Goal: Information Seeking & Learning: Learn about a topic

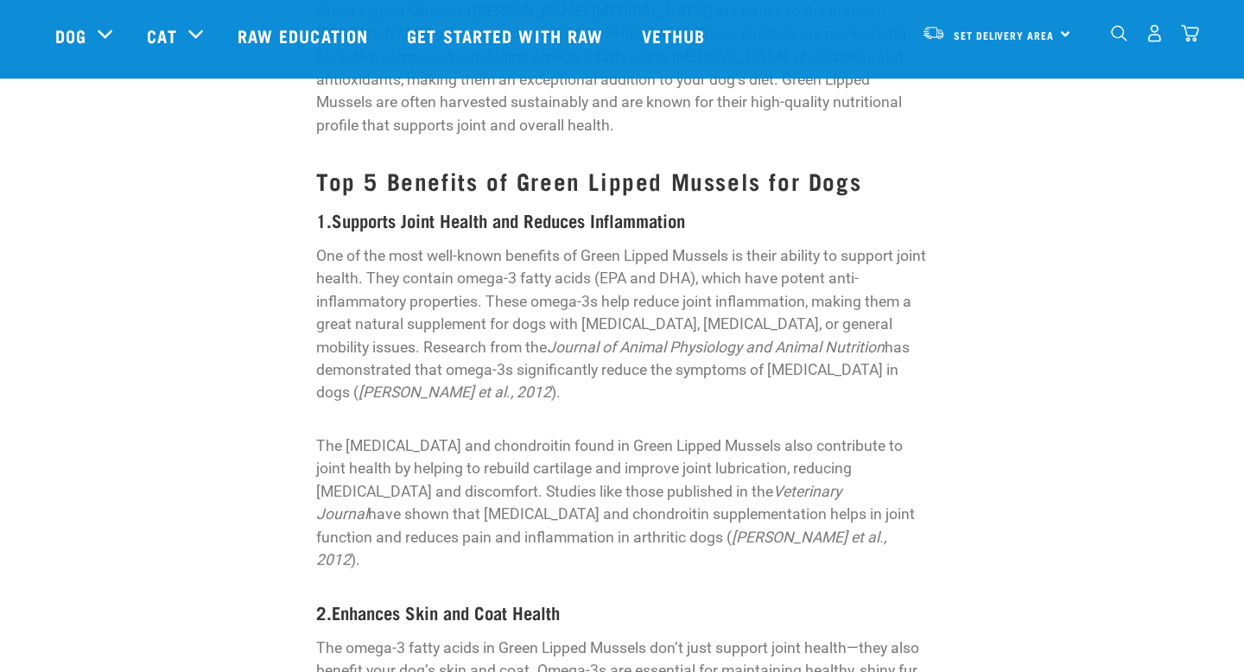
click at [868, 168] on h3 "Top 5 Benefits of Green Lipped Mussels for Dogs" at bounding box center [622, 181] width 612 height 27
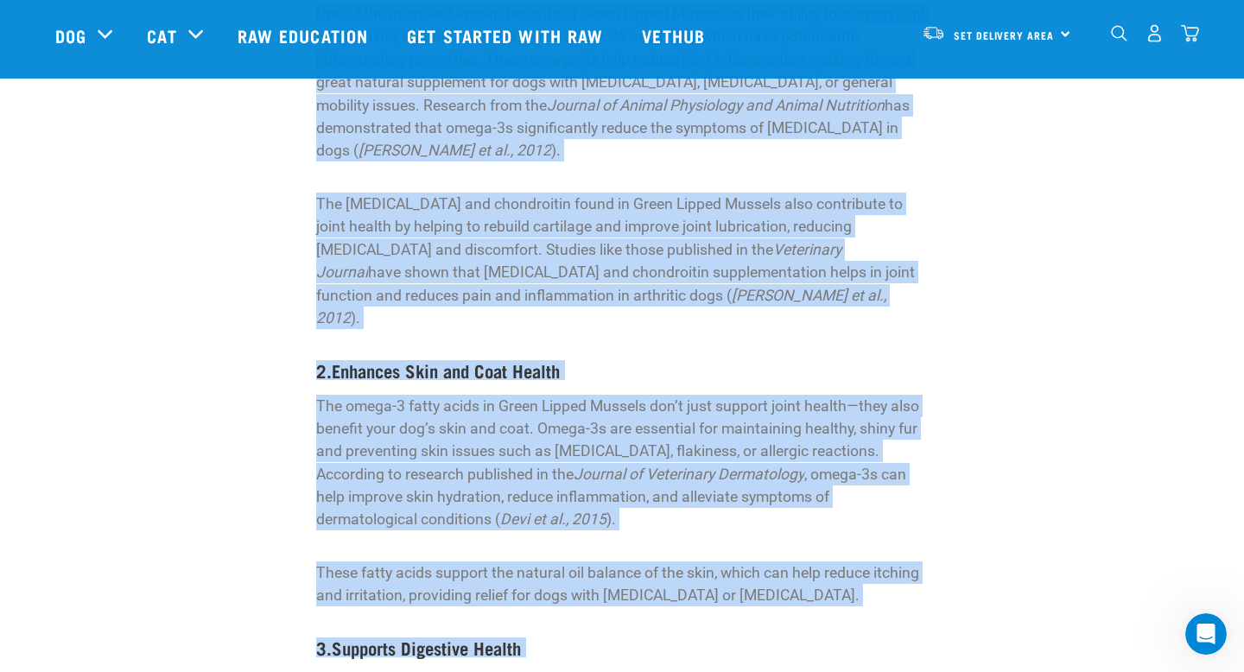
scroll to position [635, 0]
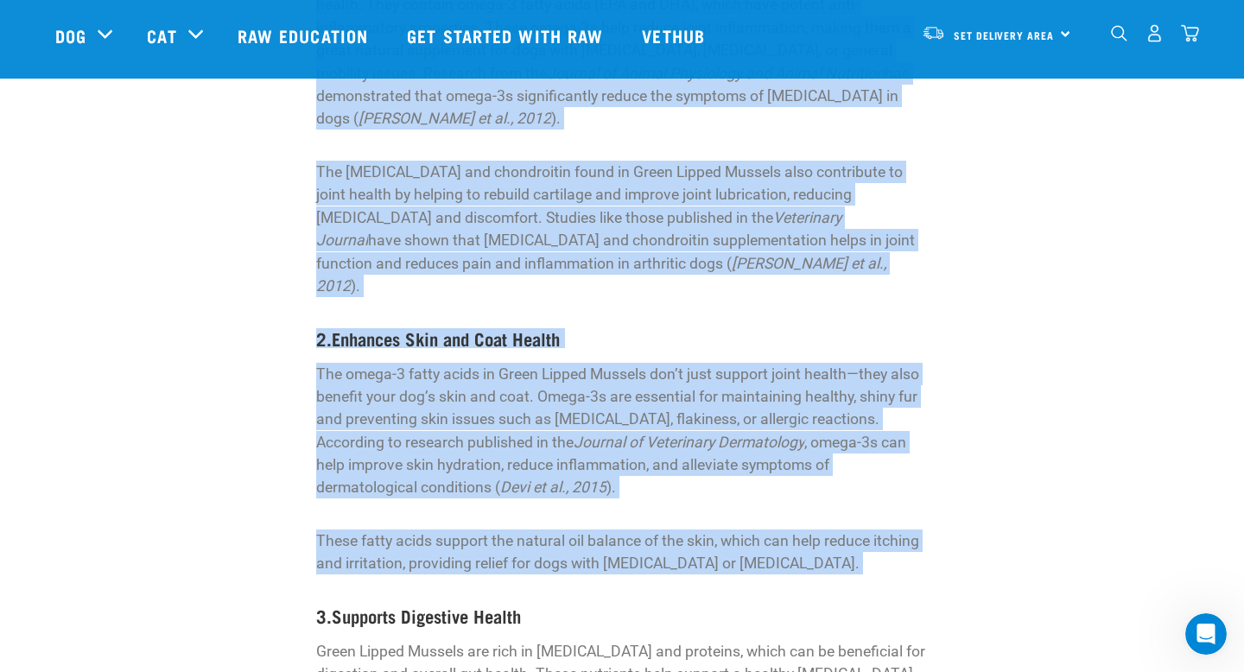
drag, startPoint x: 291, startPoint y: 111, endPoint x: 581, endPoint y: 561, distance: 535.2
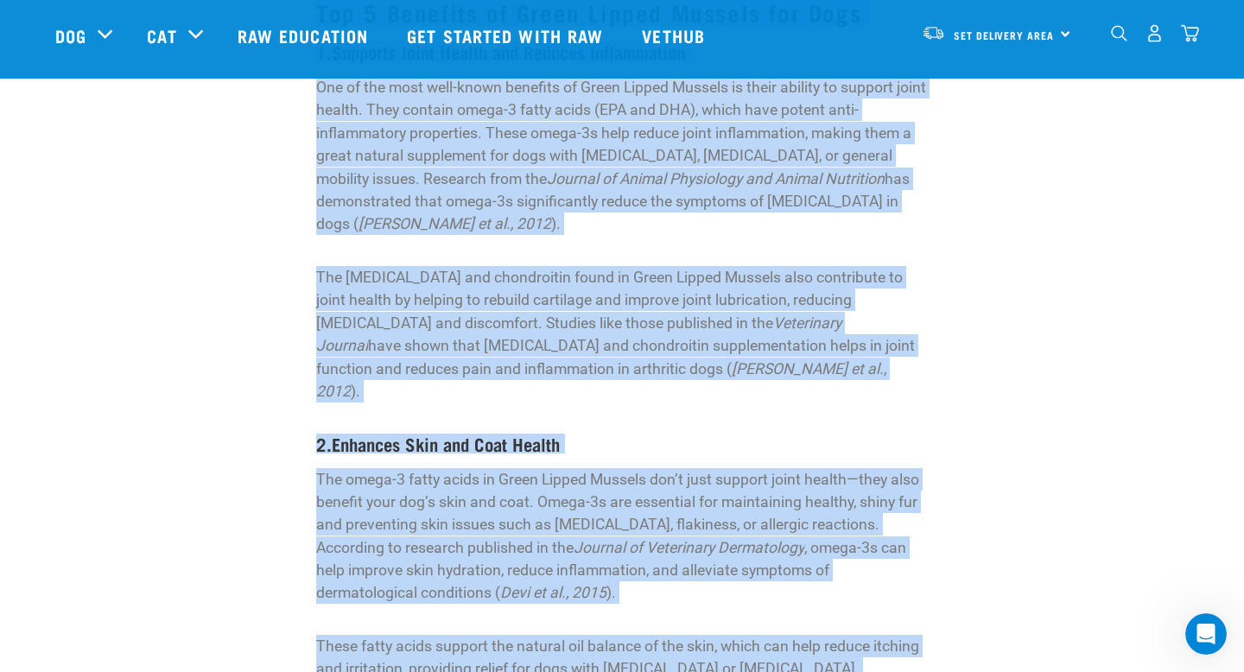
scroll to position [0, 0]
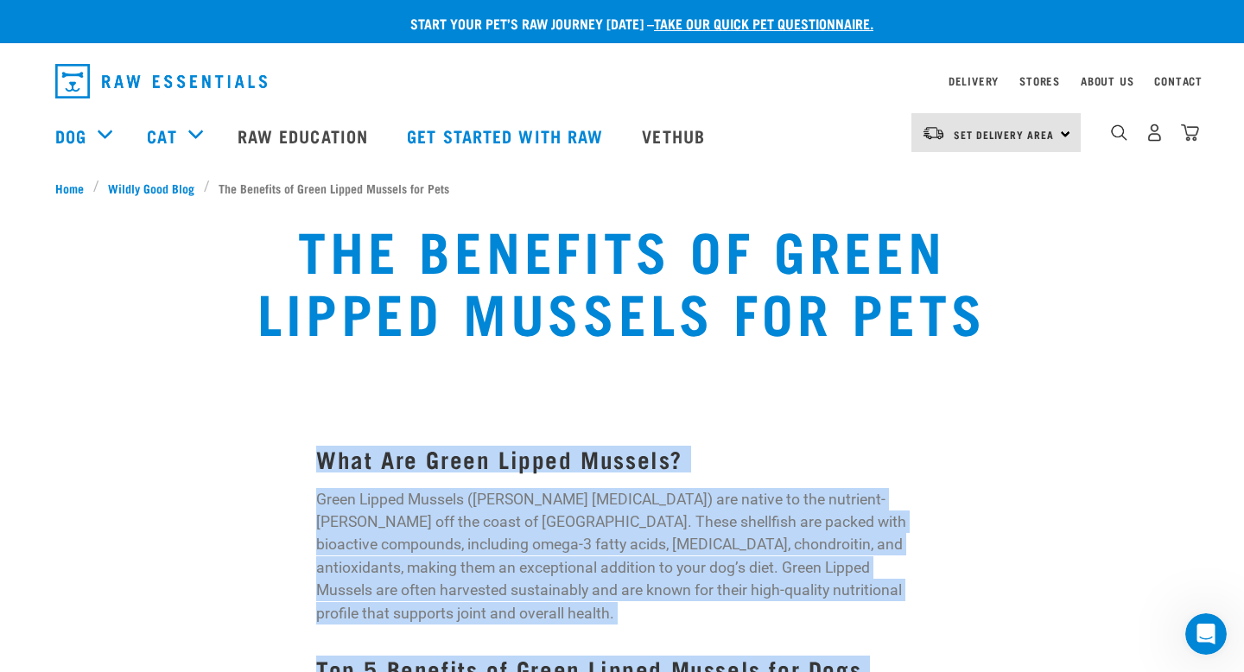
drag, startPoint x: 830, startPoint y: 459, endPoint x: 294, endPoint y: 449, distance: 536.7
click at [443, 526] on p "Green Lipped Mussels ([PERSON_NAME] [MEDICAL_DATA]) are native to the nutrient-…" at bounding box center [622, 556] width 612 height 137
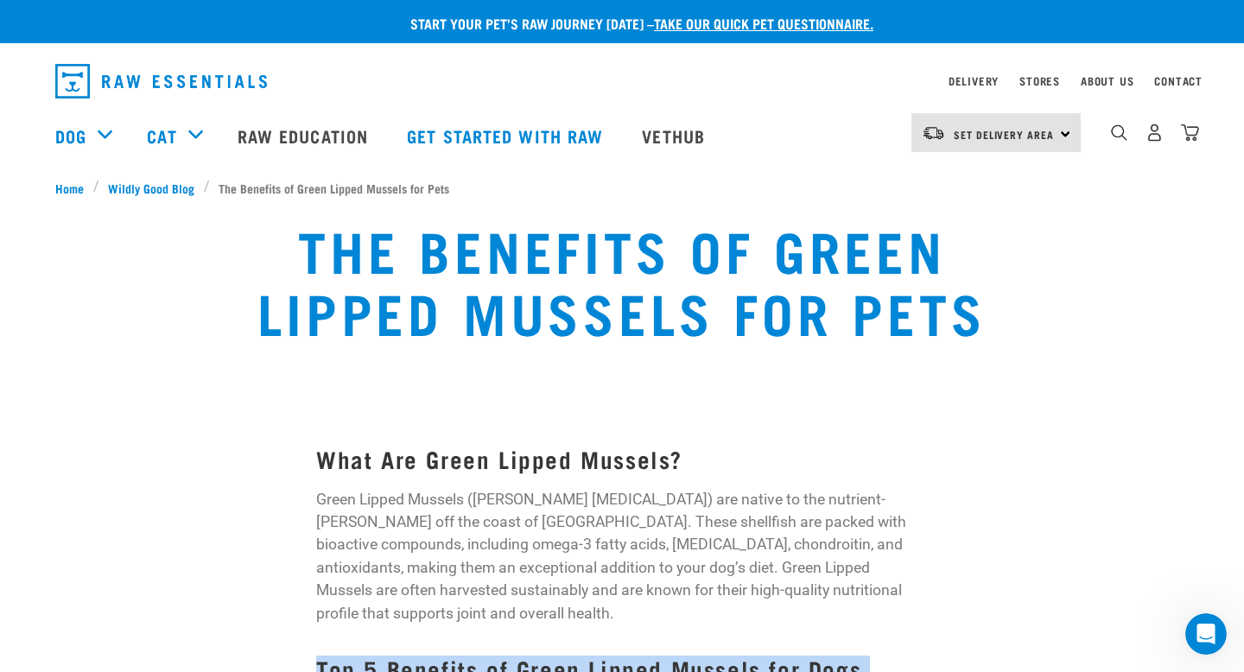
scroll to position [8, 0]
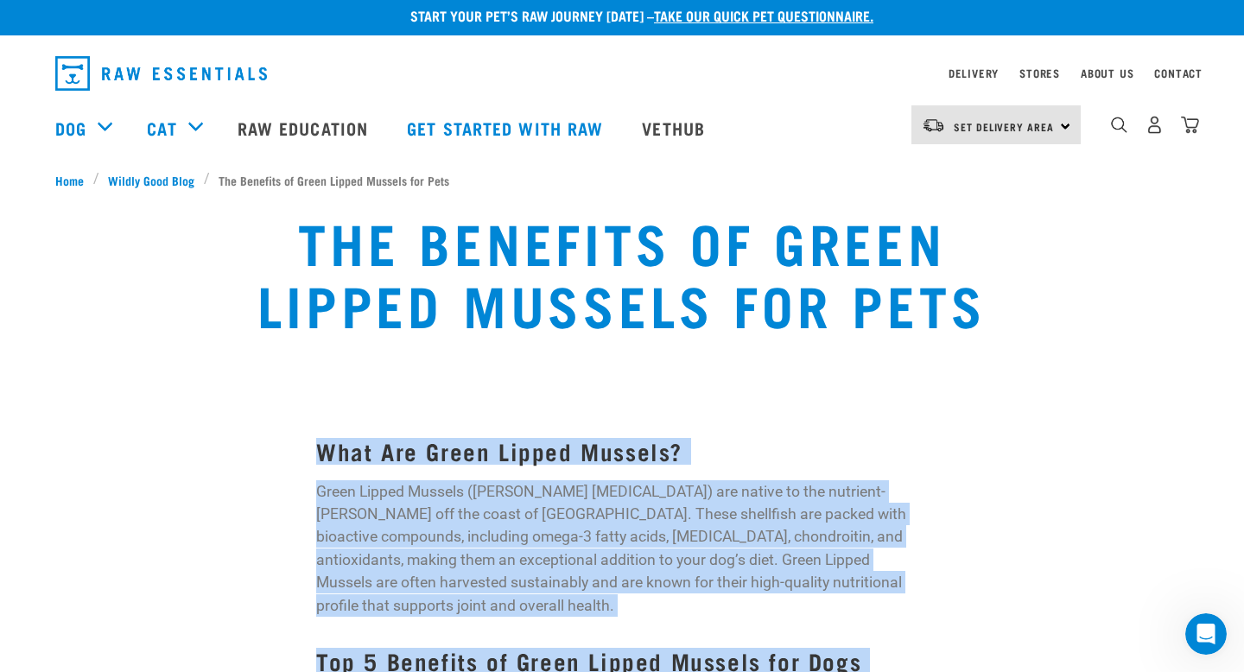
drag, startPoint x: 819, startPoint y: 442, endPoint x: 307, endPoint y: 445, distance: 512.4
copy div "Lore Ips Dolor Sitame Consect? Adipi Elitse Doeiusm (Tempo incididuntu) lab etd…"
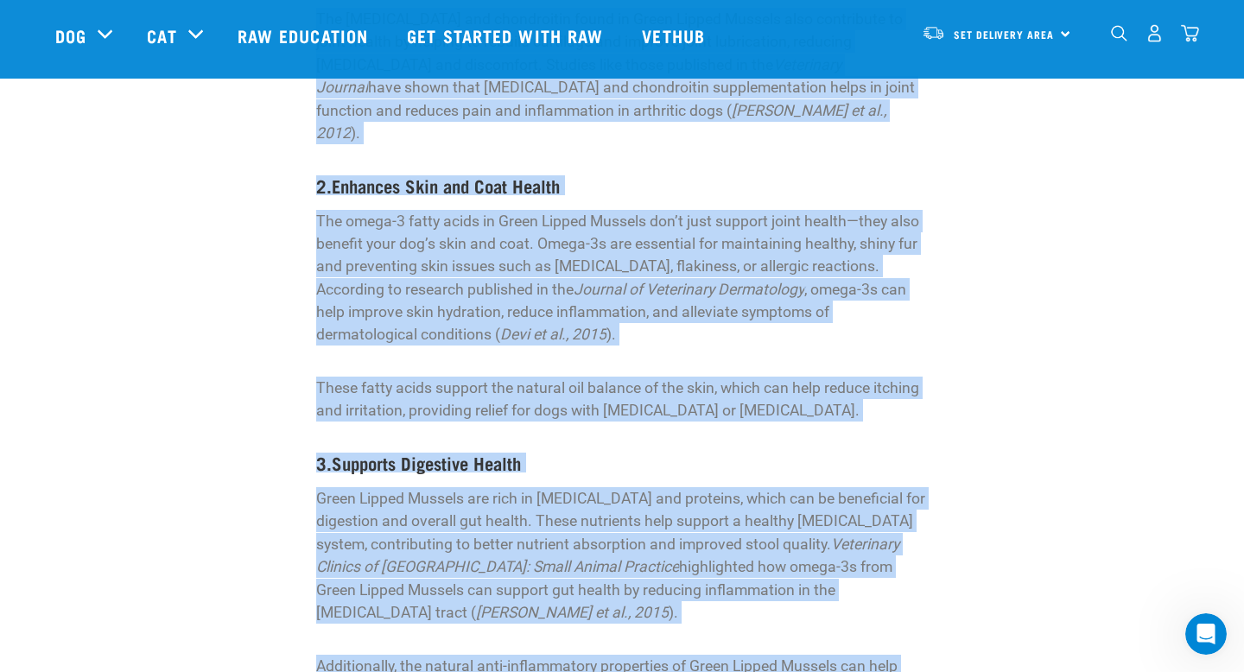
scroll to position [817, 0]
